Goal: Find specific page/section: Find specific page/section

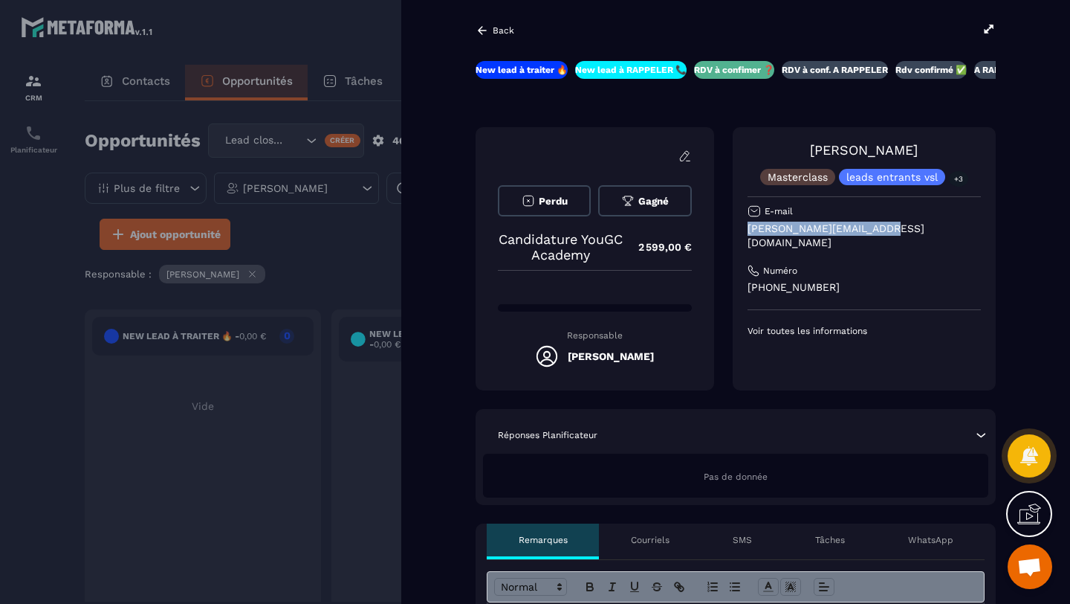
drag, startPoint x: 884, startPoint y: 230, endPoint x: 749, endPoint y: 232, distance: 135.3
click at [749, 232] on p "[PERSON_NAME][EMAIL_ADDRESS][DOMAIN_NAME]" at bounding box center [864, 236] width 233 height 28
copy p "[PERSON_NAME][EMAIL_ADDRESS][DOMAIN_NAME]"
click at [987, 26] on icon at bounding box center [989, 28] width 13 height 13
click at [358, 239] on div at bounding box center [535, 302] width 1070 height 604
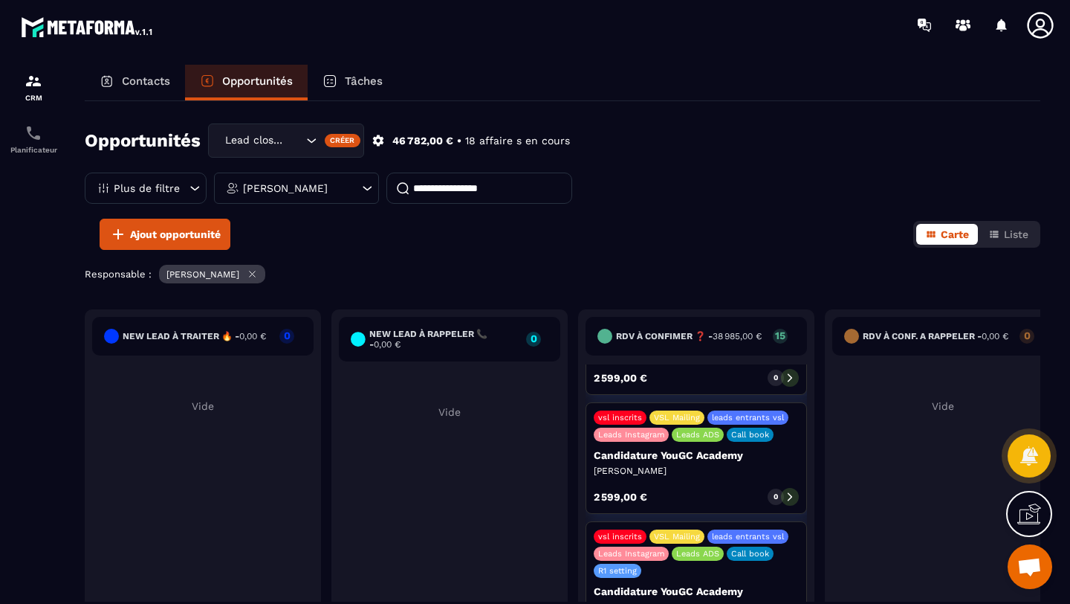
scroll to position [514, 0]
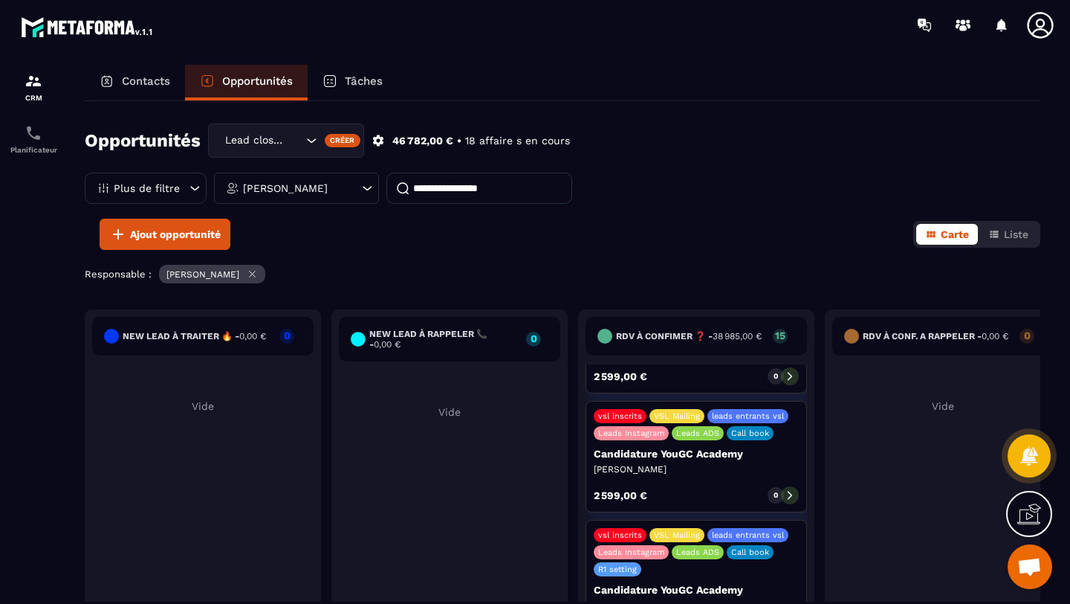
click at [786, 490] on icon at bounding box center [790, 495] width 10 height 10
click at [791, 491] on icon at bounding box center [790, 495] width 4 height 8
